Goal: Task Accomplishment & Management: Use online tool/utility

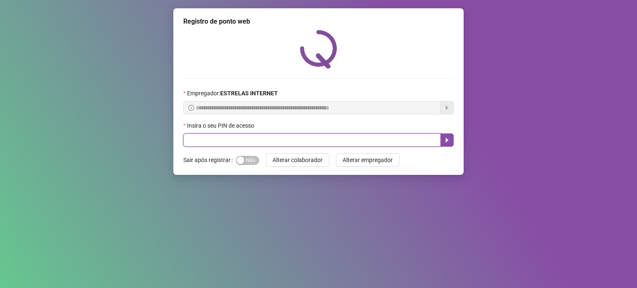
click at [354, 146] on input "text" at bounding box center [311, 139] width 257 height 13
type input "*****"
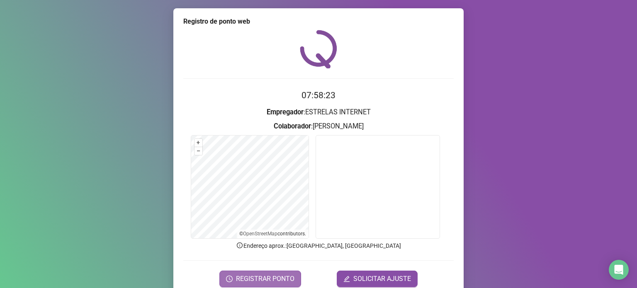
click at [248, 276] on span "REGISTRAR PONTO" at bounding box center [265, 279] width 58 height 10
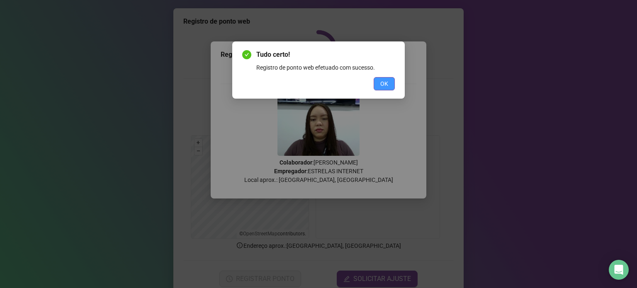
click at [383, 81] on span "OK" at bounding box center [384, 83] width 8 height 9
